Goal: Task Accomplishment & Management: Complete application form

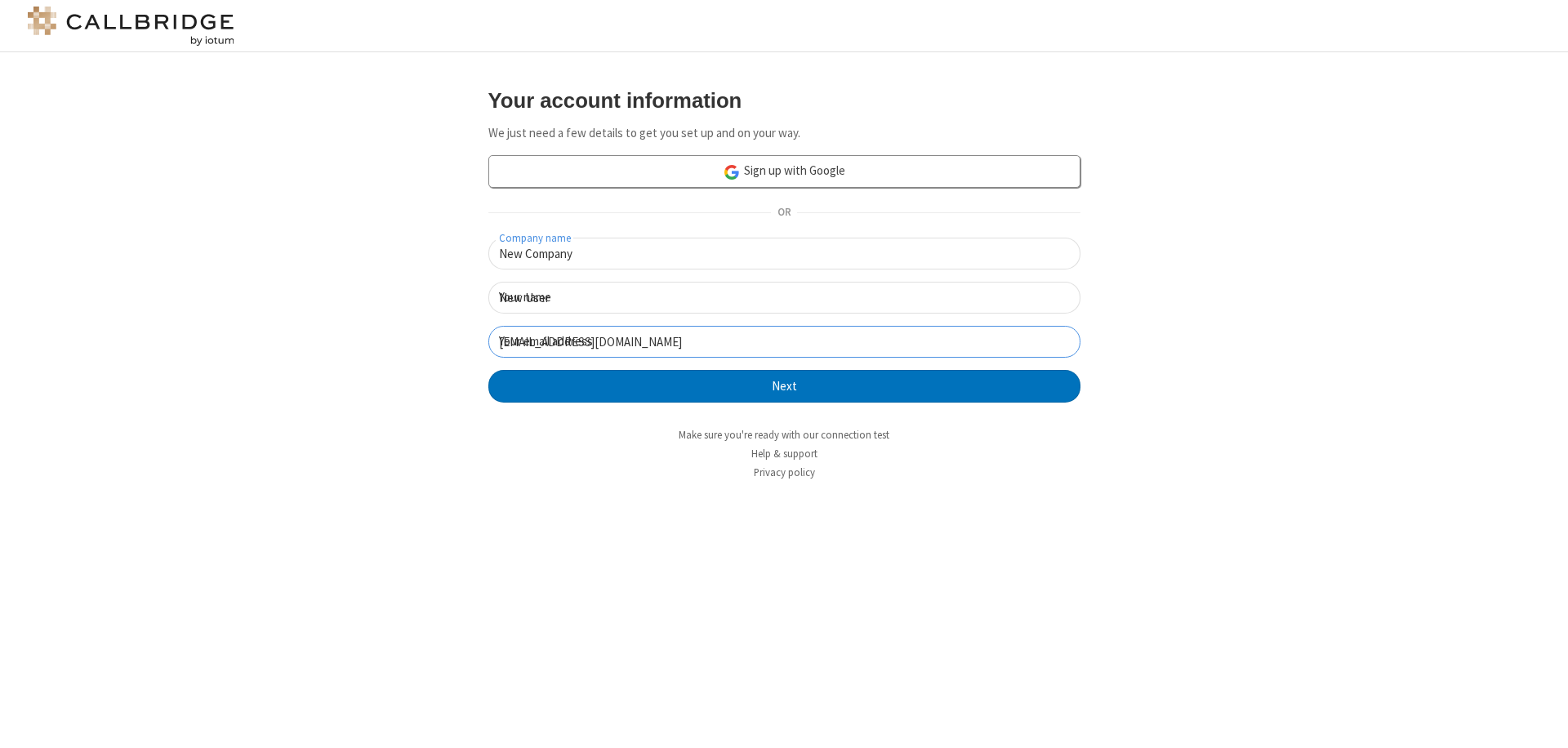
click button "Next" at bounding box center [784, 386] width 592 height 33
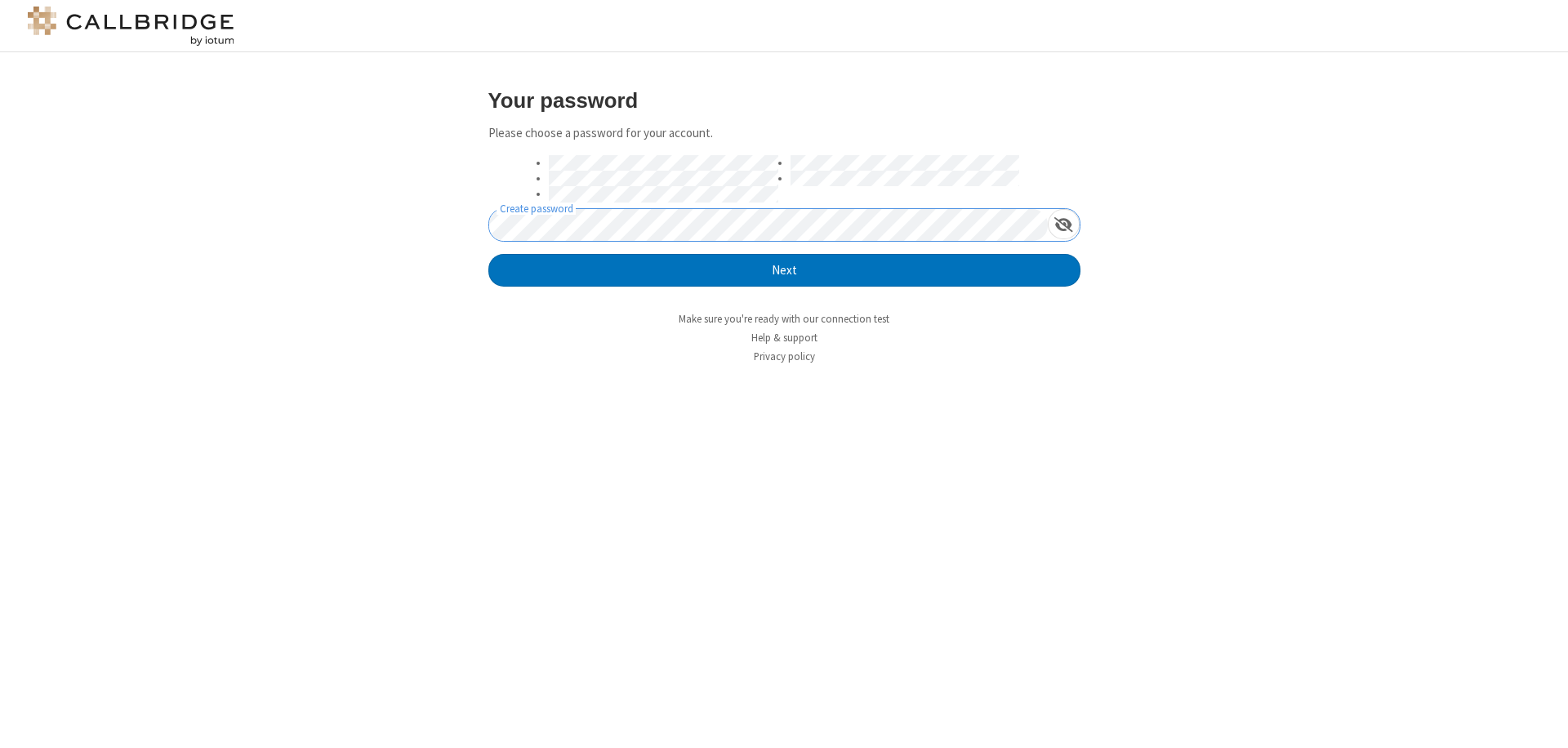
click button "Next" at bounding box center [784, 271] width 592 height 33
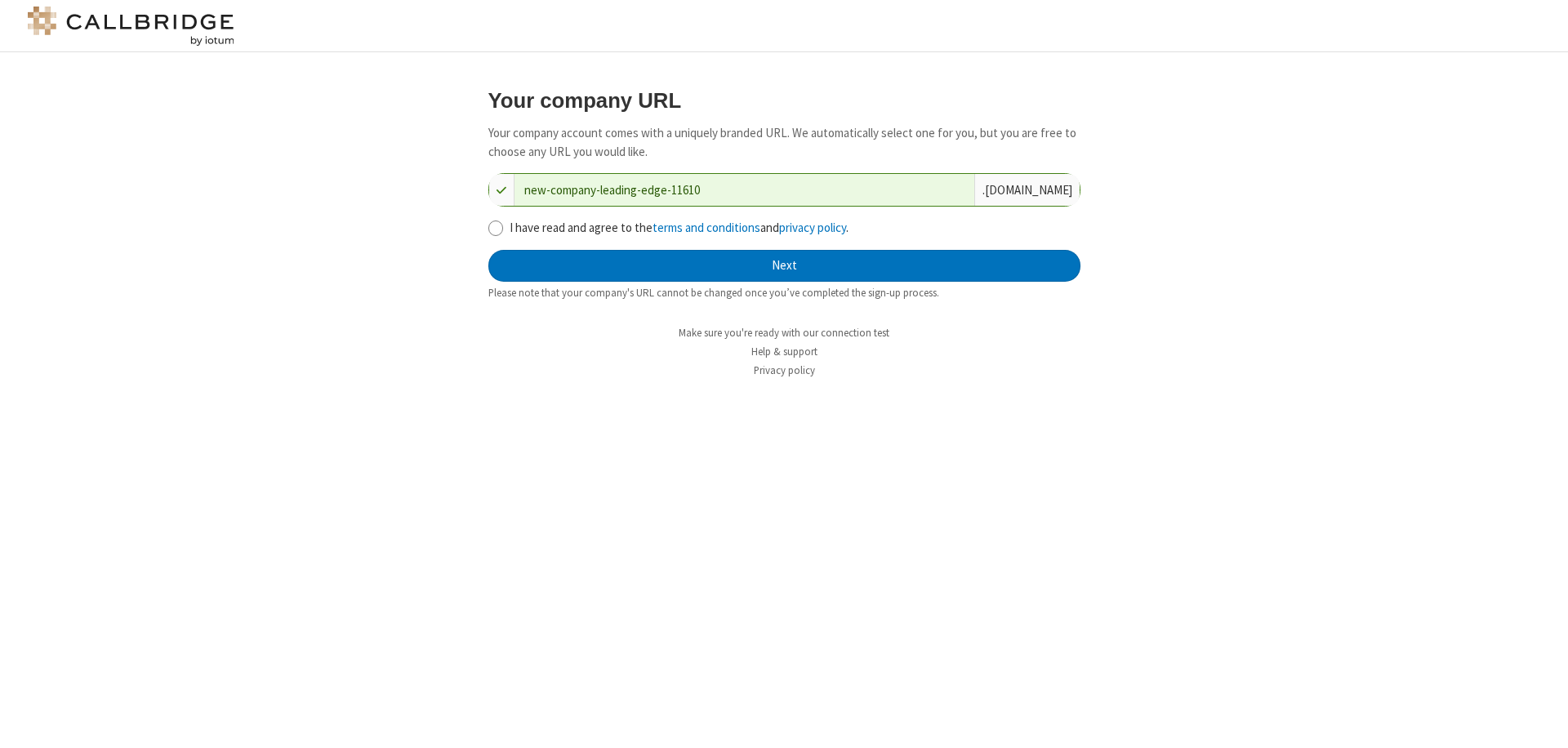
click at [494, 227] on input "I have read and agree to the terms and conditions and privacy policy ." at bounding box center [495, 228] width 15 height 17
checkbox input "true"
click at [784, 265] on button "Next" at bounding box center [784, 266] width 592 height 33
